Goal: Task Accomplishment & Management: Complete application form

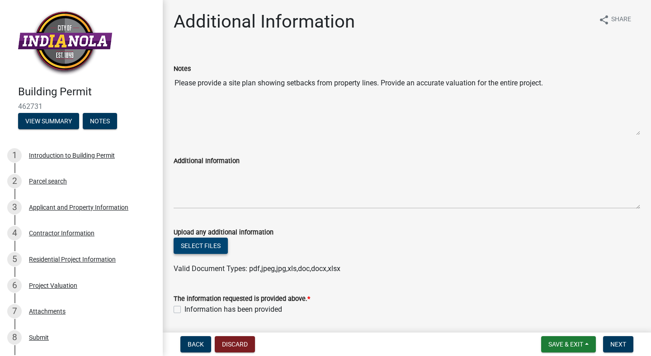
click at [202, 248] on button "Select files" at bounding box center [201, 246] width 54 height 16
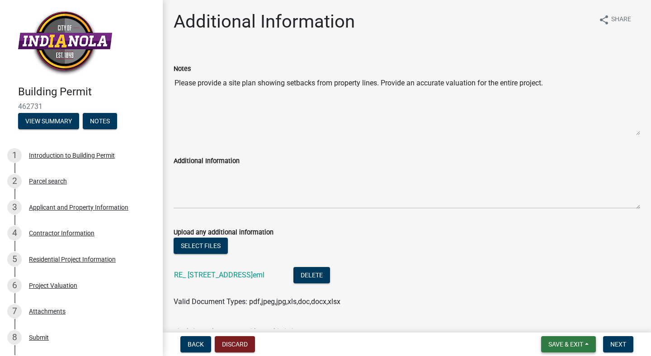
click at [584, 343] on button "Save & Exit" at bounding box center [568, 344] width 55 height 16
click at [560, 320] on button "Save & Exit" at bounding box center [559, 321] width 72 height 22
click at [614, 344] on span "Next" at bounding box center [618, 344] width 16 height 7
click at [613, 343] on span "Next" at bounding box center [618, 344] width 16 height 7
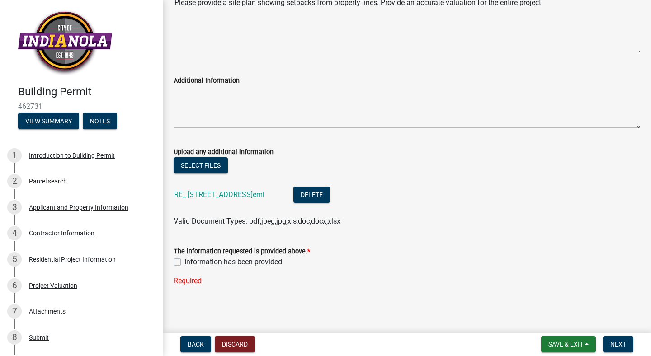
click at [184, 262] on label "Information has been provided" at bounding box center [233, 262] width 98 height 11
click at [184, 262] on input "Information has been provided" at bounding box center [187, 260] width 6 height 6
checkbox input "true"
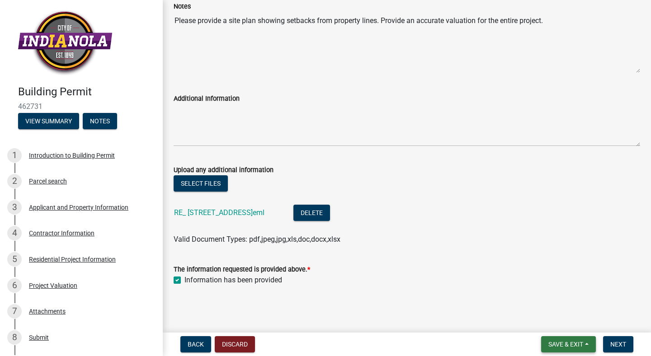
click at [571, 344] on span "Save & Exit" at bounding box center [565, 344] width 35 height 7
click at [564, 319] on button "Save & Exit" at bounding box center [559, 321] width 72 height 22
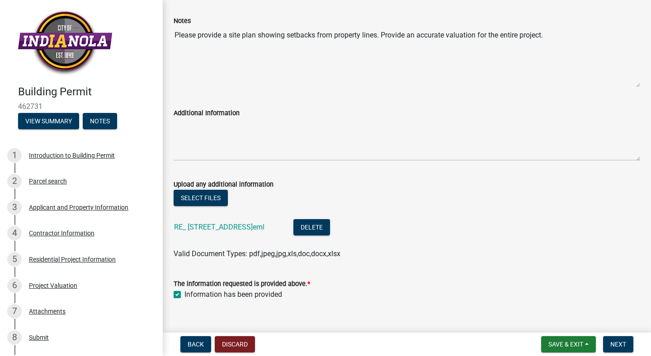
scroll to position [62, 0]
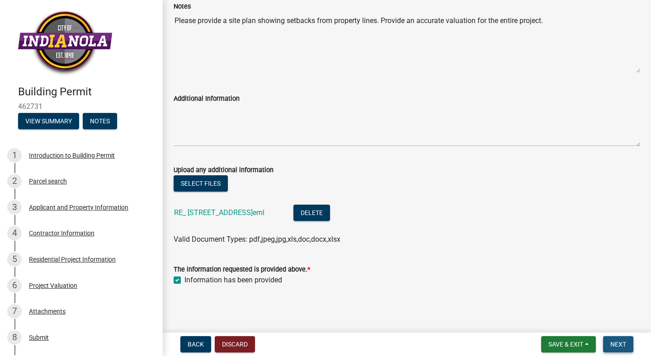
click at [623, 344] on span "Next" at bounding box center [618, 344] width 16 height 7
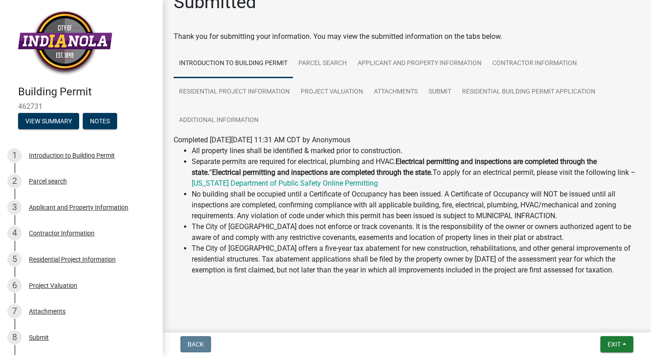
scroll to position [0, 0]
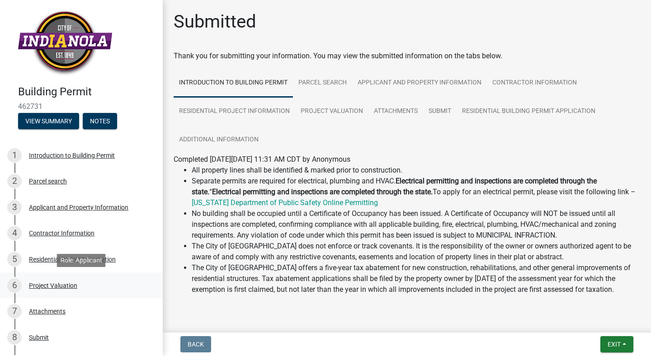
click at [67, 283] on div "Project Valuation" at bounding box center [53, 285] width 48 height 6
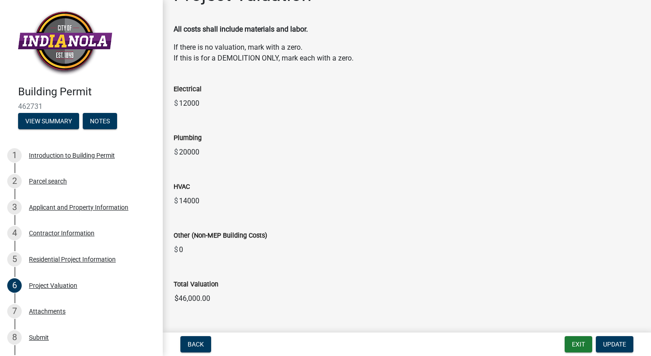
scroll to position [48, 0]
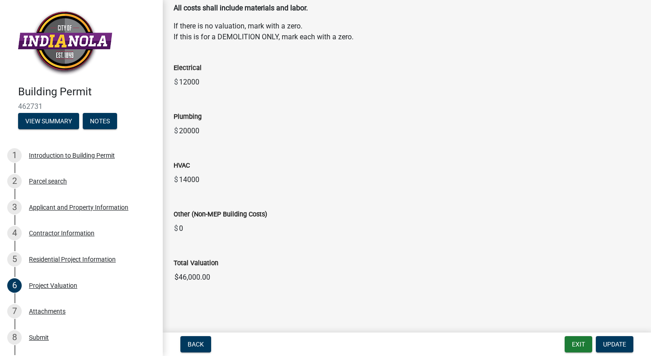
click at [190, 230] on input "0" at bounding box center [409, 229] width 462 height 18
click at [184, 229] on input "0" at bounding box center [409, 229] width 462 height 18
click at [200, 231] on input "0" at bounding box center [409, 229] width 462 height 18
click at [180, 229] on input "0" at bounding box center [409, 229] width 462 height 18
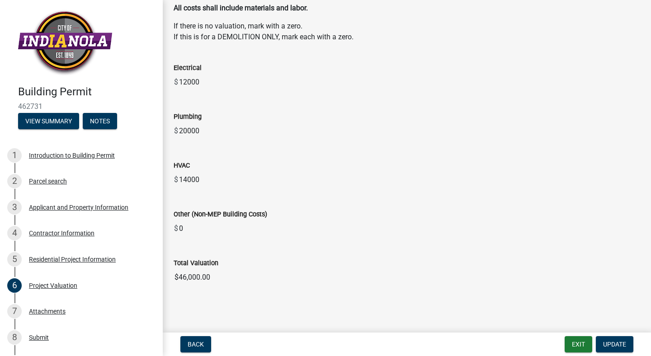
click at [184, 229] on input "0" at bounding box center [409, 229] width 462 height 18
click at [179, 234] on input "0" at bounding box center [409, 229] width 462 height 18
click at [181, 235] on input "0" at bounding box center [409, 229] width 462 height 18
click at [185, 226] on input "0" at bounding box center [409, 229] width 462 height 18
click at [184, 229] on input "0" at bounding box center [409, 229] width 462 height 18
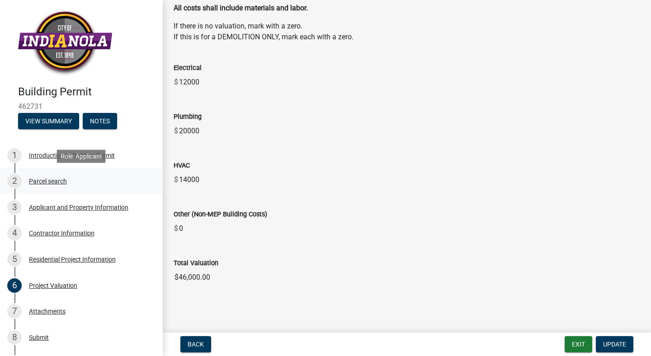
click at [49, 179] on div "Parcel search" at bounding box center [48, 181] width 38 height 6
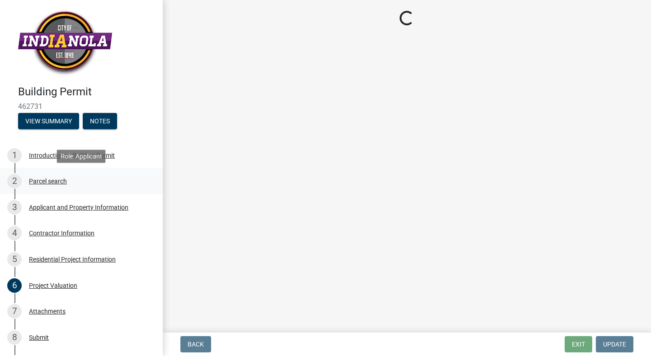
scroll to position [0, 0]
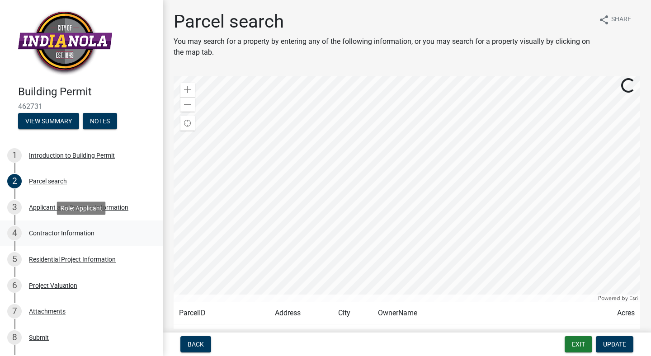
click at [57, 233] on div "Contractor Information" at bounding box center [62, 233] width 66 height 6
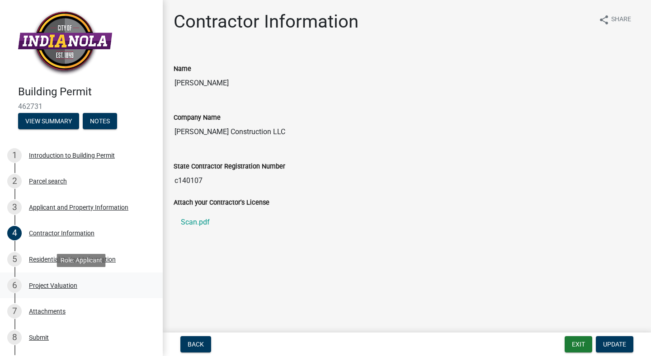
click at [58, 285] on div "Project Valuation" at bounding box center [53, 285] width 48 height 6
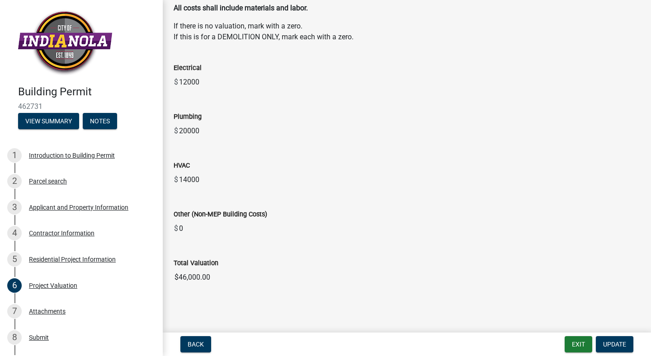
click at [181, 231] on input "0" at bounding box center [409, 229] width 462 height 18
click at [184, 230] on input "0" at bounding box center [409, 229] width 462 height 18
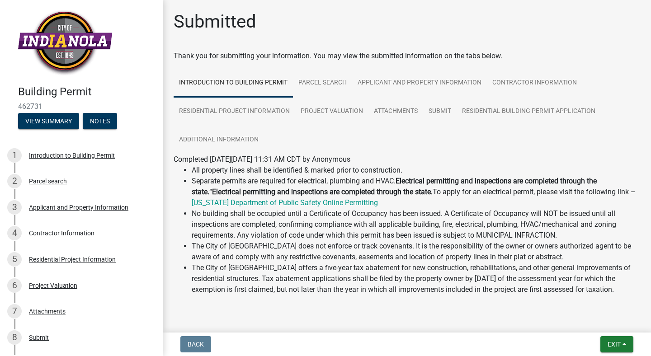
click at [235, 346] on div "Back Exit Save Save & Exit" at bounding box center [407, 344] width 474 height 16
